Goal: Find specific page/section: Find specific page/section

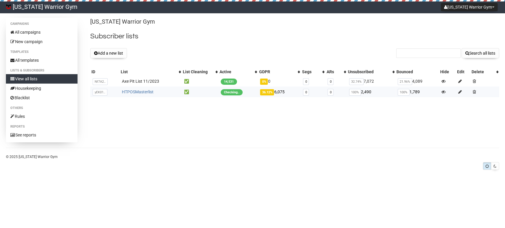
click at [133, 92] on link "HTPOSMasterlist" at bounding box center [138, 92] width 32 height 5
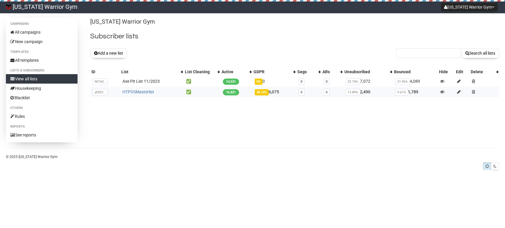
click at [145, 91] on link "HTPOSMasterlist" at bounding box center [138, 92] width 32 height 5
